Goal: Find specific page/section: Find specific page/section

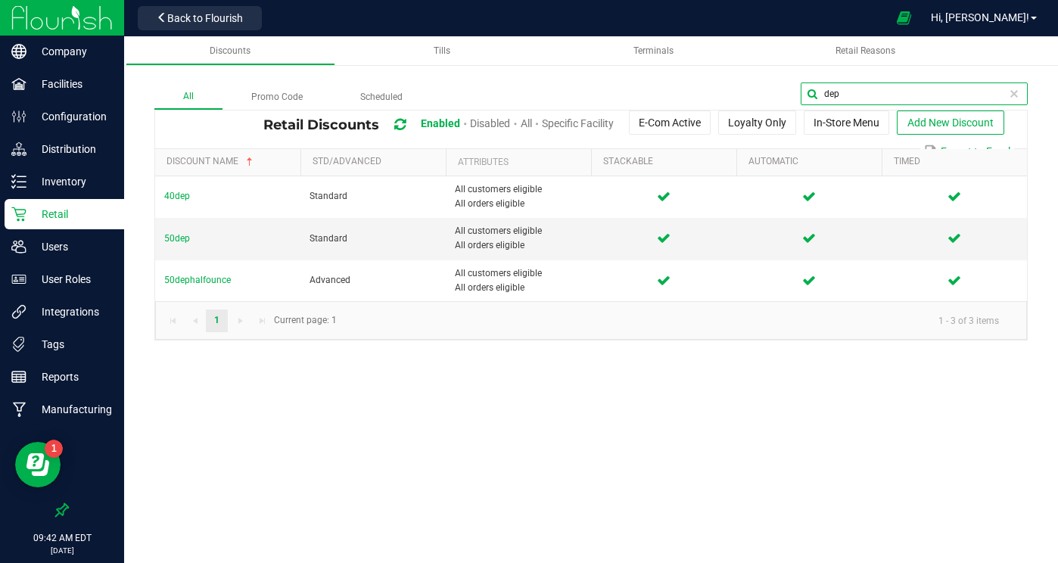
drag, startPoint x: 977, startPoint y: 92, endPoint x: 772, endPoint y: 68, distance: 206.4
click at [772, 68] on div "All Promo Code Scheduled dep Retail Discounts Enabled Disabled All Specific Fac…" at bounding box center [591, 196] width 934 height 318
type input "5"
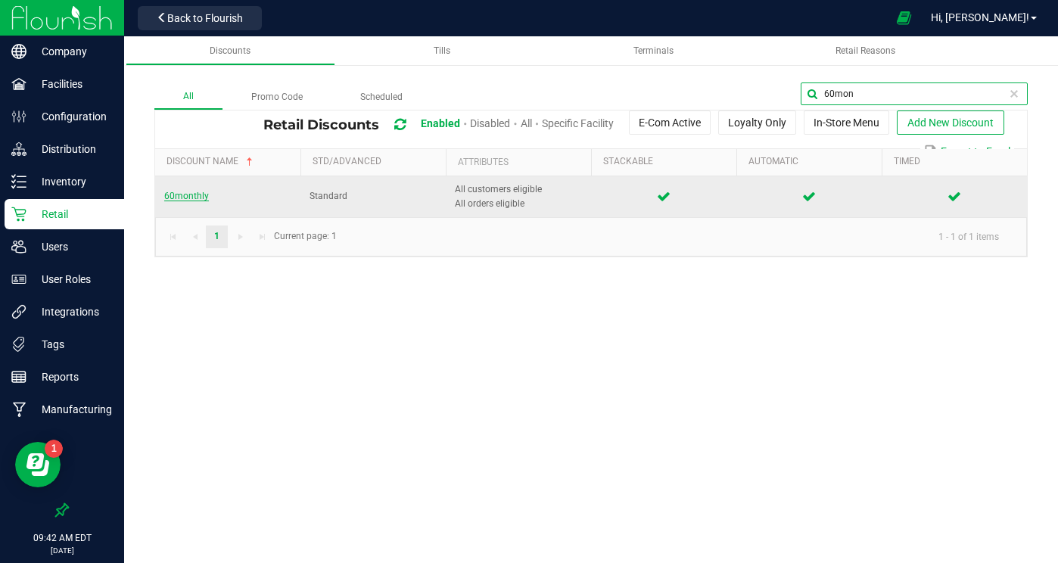
type input "60mon"
click at [183, 197] on span "60monthly" at bounding box center [186, 196] width 45 height 11
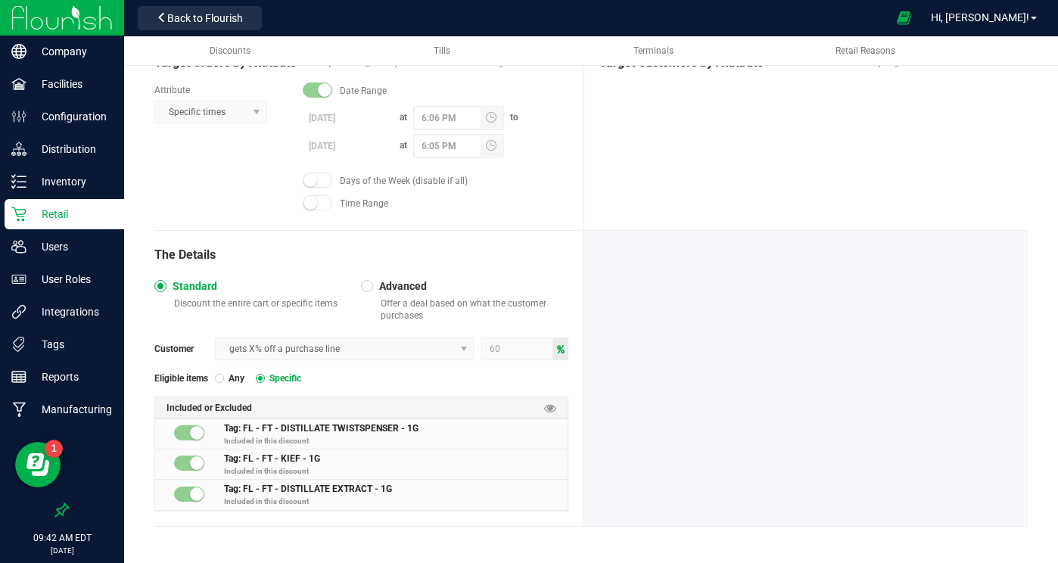
scroll to position [444, 0]
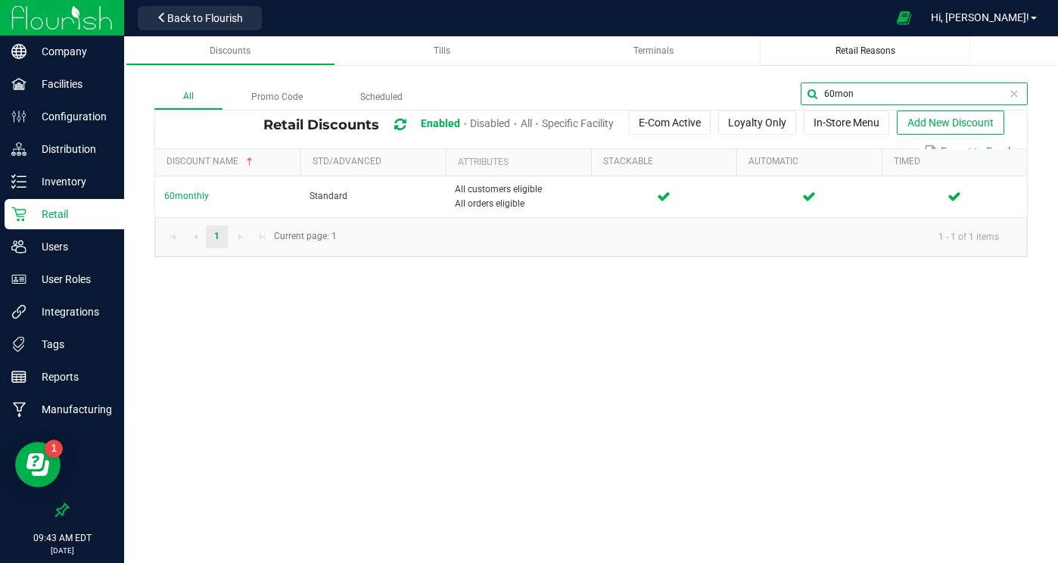
drag, startPoint x: 980, startPoint y: 88, endPoint x: 853, endPoint y: 64, distance: 130.0
click at [853, 64] on div "Discounts Tills Terminals Retail Reasons All Promo Code Scheduled 60mon Retail …" at bounding box center [591, 154] width 934 height 236
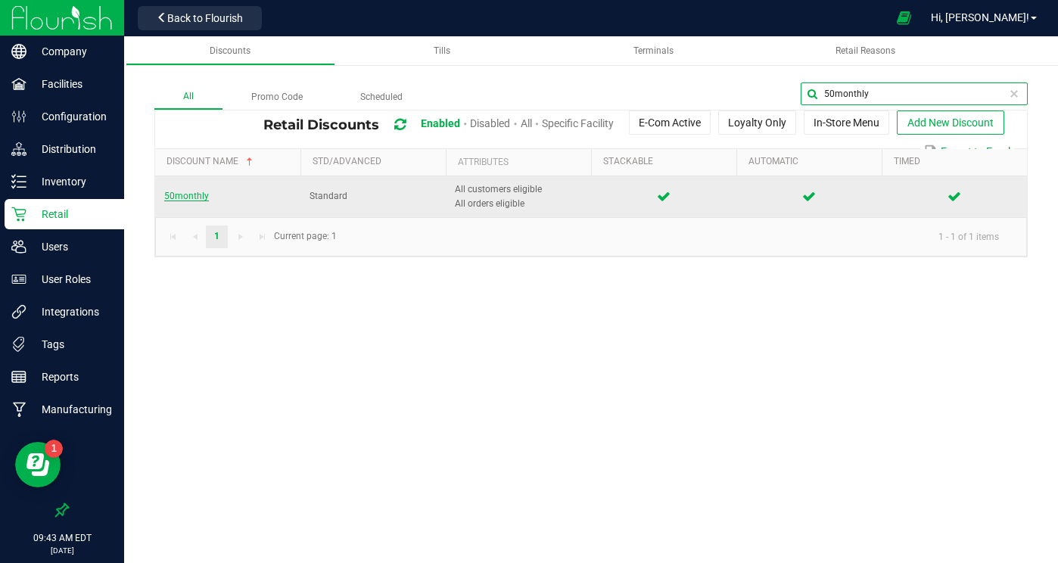
type input "50monthly"
click at [186, 197] on span "50monthly" at bounding box center [186, 196] width 45 height 11
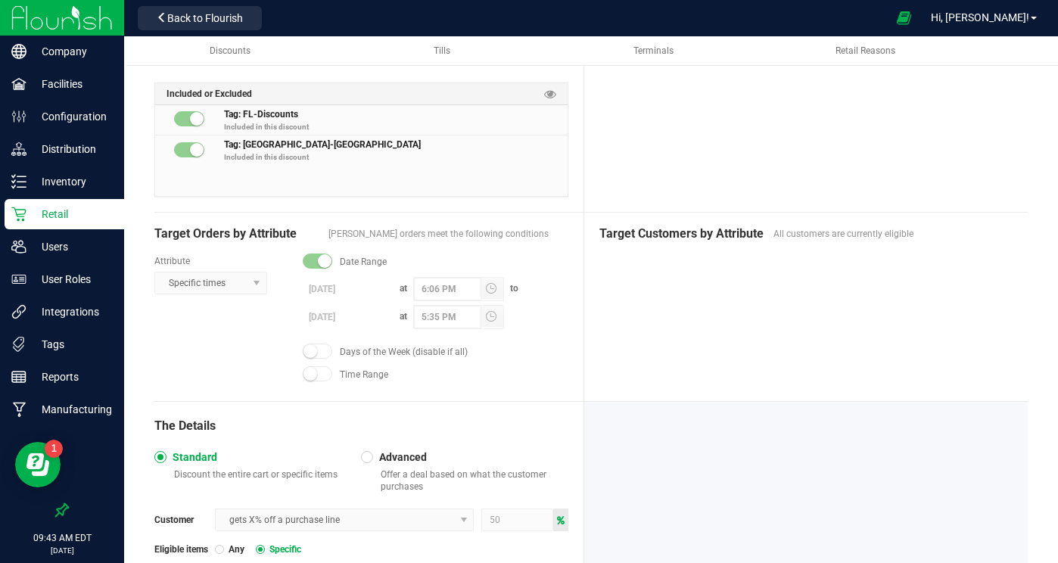
scroll to position [273, 0]
